Goal: Task Accomplishment & Management: Manage account settings

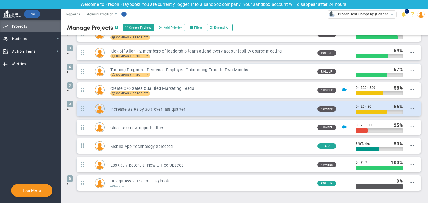
scroll to position [41, 0]
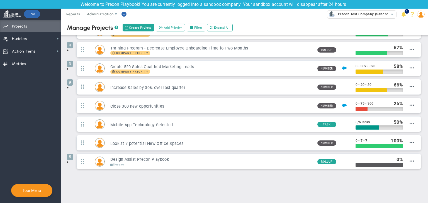
click at [69, 160] on span at bounding box center [67, 162] width 4 height 4
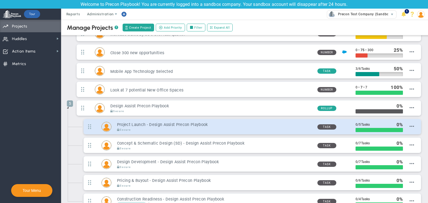
scroll to position [134, 0]
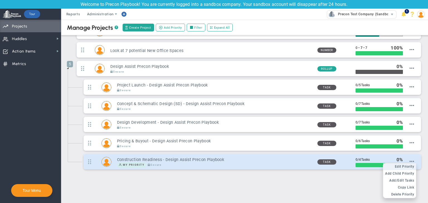
click at [405, 166] on span "Edit Priority" at bounding box center [404, 167] width 19 height 4
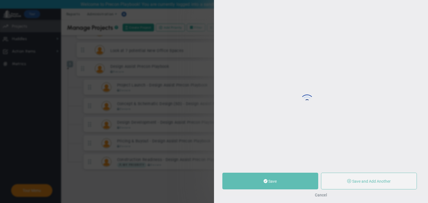
type input "Construction Readiness - Design Assist Precon Playbook"
type input "0"
type input "4"
radio input "true"
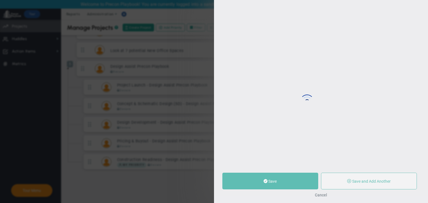
type input "Test 18"
type input "0"
type input "4"
radio input "true"
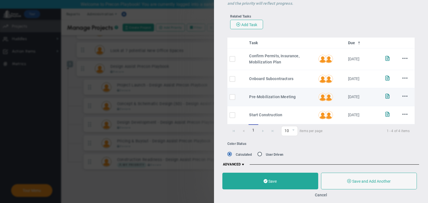
scroll to position [107, 0]
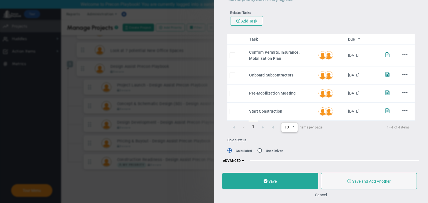
click at [293, 125] on span "select" at bounding box center [293, 127] width 4 height 4
click at [322, 197] on button "Cancel" at bounding box center [321, 195] width 12 height 4
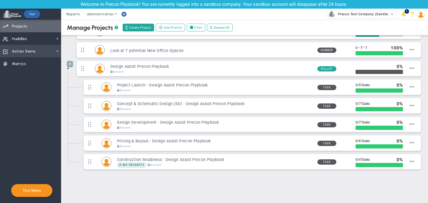
click at [33, 50] on span "Action Items" at bounding box center [24, 52] width 24 height 12
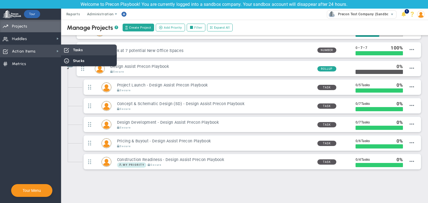
click at [73, 50] on span "Tasks" at bounding box center [78, 49] width 10 height 5
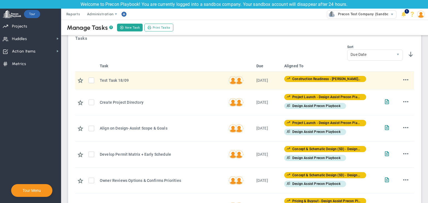
scroll to position [84, 0]
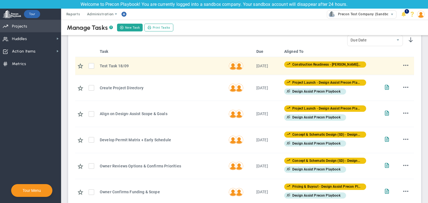
click at [28, 31] on span "Priorities Projects OKR Tree Priorities Projects OKRs" at bounding box center [30, 26] width 61 height 13
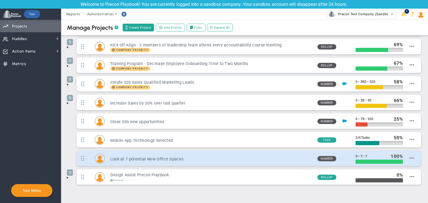
scroll to position [41, 0]
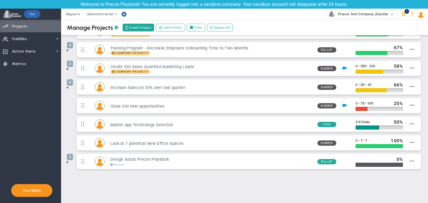
click at [67, 162] on span at bounding box center [67, 162] width 4 height 4
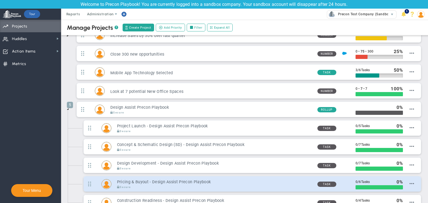
scroll to position [124, 0]
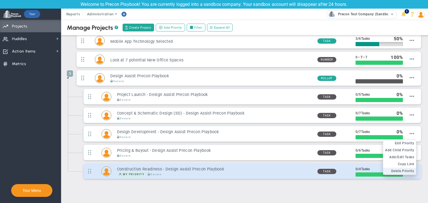
click at [408, 170] on span "Delete Priority" at bounding box center [402, 171] width 23 height 4
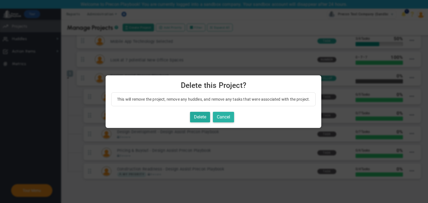
click at [231, 119] on button "Cancel" at bounding box center [223, 117] width 21 height 11
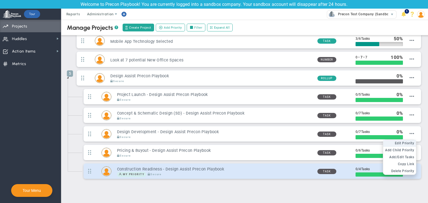
click at [402, 141] on span "Edit Priority" at bounding box center [404, 143] width 19 height 4
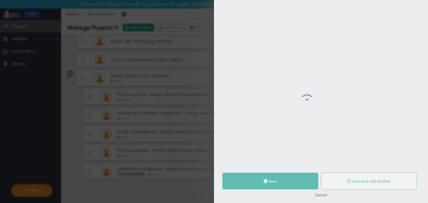
type input "Construction Readiness - Design Assist Precon Playbook"
type input "0"
type input "4"
radio input "true"
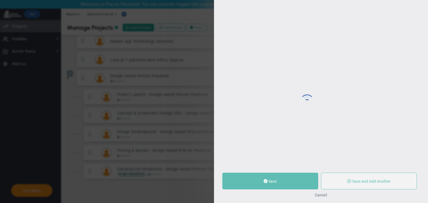
type input "Test 18"
type input "0"
type input "4"
radio input "true"
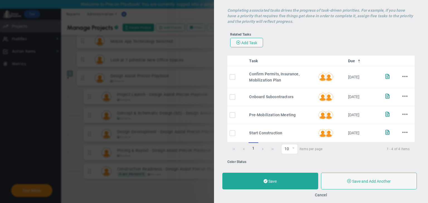
scroll to position [107, 0]
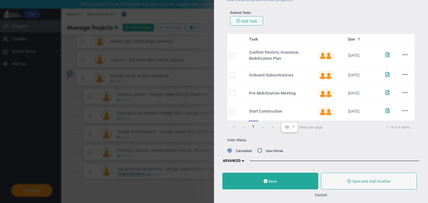
click at [291, 129] on span "select" at bounding box center [293, 127] width 8 height 9
click at [190, 104] on div "Edit Priority OKR Name Priority Name Construction Readiness - Design Assist Pre…" at bounding box center [214, 101] width 428 height 203
click at [326, 195] on button "Cancel" at bounding box center [321, 195] width 12 height 4
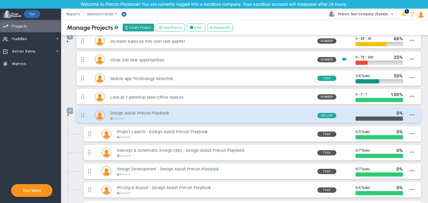
scroll to position [13, 0]
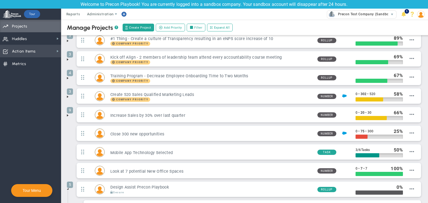
click at [25, 52] on span "Action Items" at bounding box center [24, 52] width 24 height 12
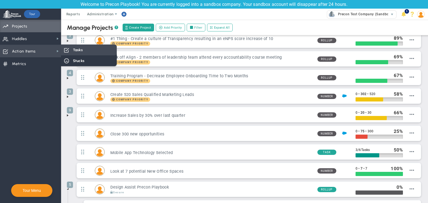
click at [74, 50] on span "Tasks" at bounding box center [78, 49] width 10 height 5
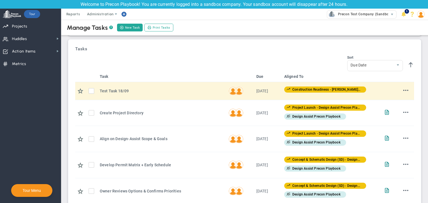
scroll to position [56, 0]
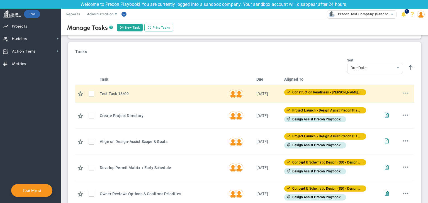
click at [403, 92] on span at bounding box center [405, 93] width 5 height 5
click at [392, 104] on li "Edit" at bounding box center [397, 104] width 22 height 7
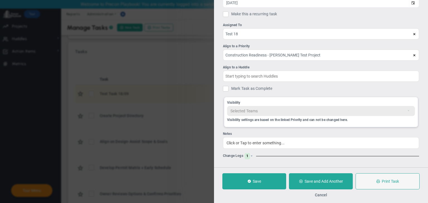
scroll to position [47, 0]
click at [320, 192] on div "Save Save and Add Another Print Task Cancel" at bounding box center [321, 186] width 214 height 36
click at [317, 194] on button "Cancel" at bounding box center [321, 195] width 12 height 4
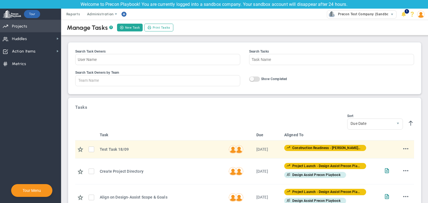
click at [52, 28] on span "Priorities Projects OKR Tree Priorities Projects OKRs" at bounding box center [30, 26] width 61 height 13
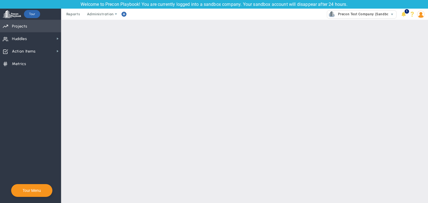
checkbox input "false"
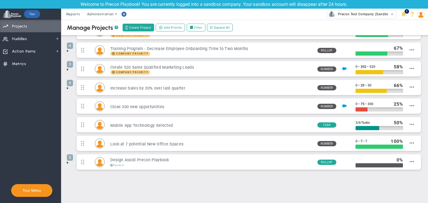
scroll to position [41, 0]
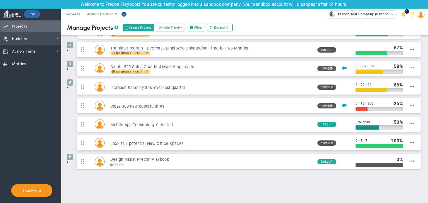
click at [45, 42] on span "Huddles Huddles" at bounding box center [30, 38] width 61 height 13
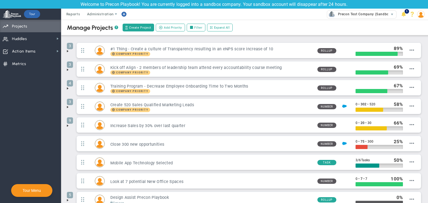
scroll to position [0, 0]
